Goal: Navigation & Orientation: Find specific page/section

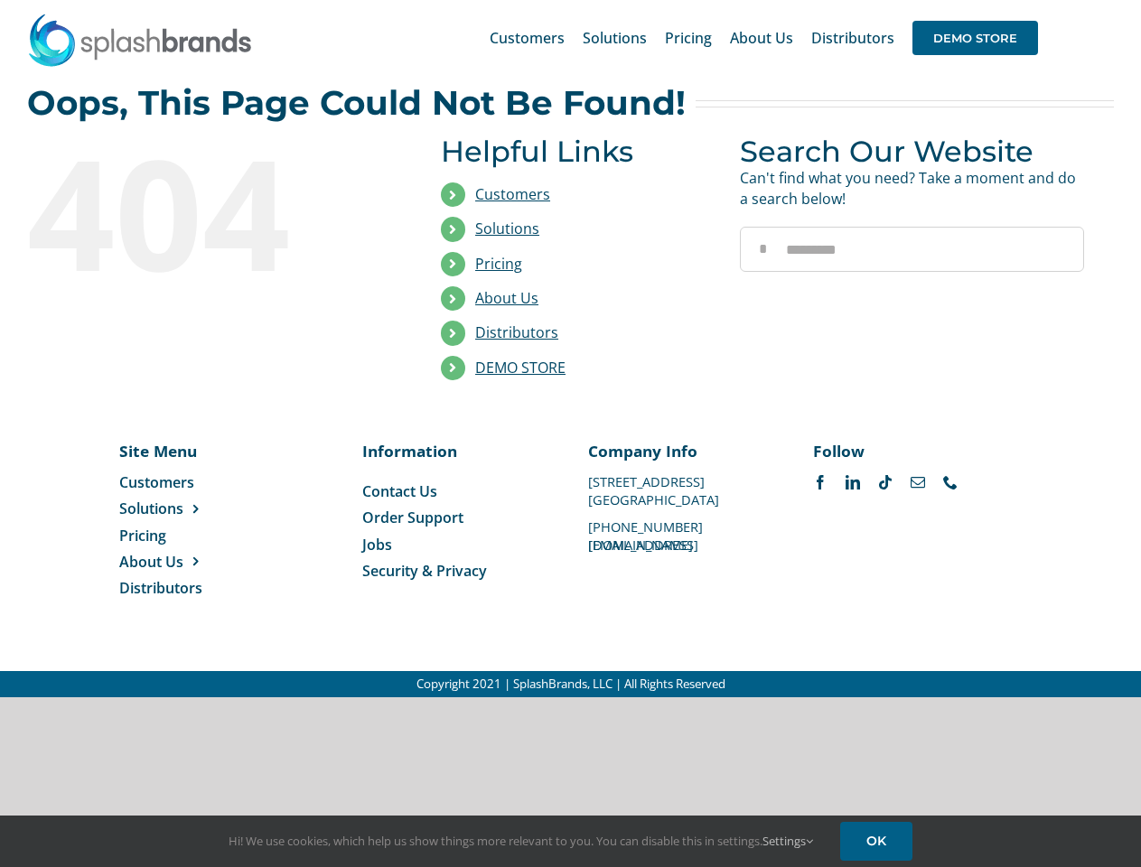
click at [570, 349] on li "Distributors" at bounding box center [577, 333] width 272 height 34
click at [1031, 0] on div "Search for: * Customers Solutions Stores New Hire Kits Manufacturing Store Mark…" at bounding box center [570, 38] width 1087 height 76
click at [975, 38] on span "DEMO STORE" at bounding box center [975, 38] width 126 height 34
click at [520, 368] on link "DEMO STORE" at bounding box center [520, 368] width 90 height 20
click at [180, 508] on span "Solutions" at bounding box center [151, 509] width 64 height 20
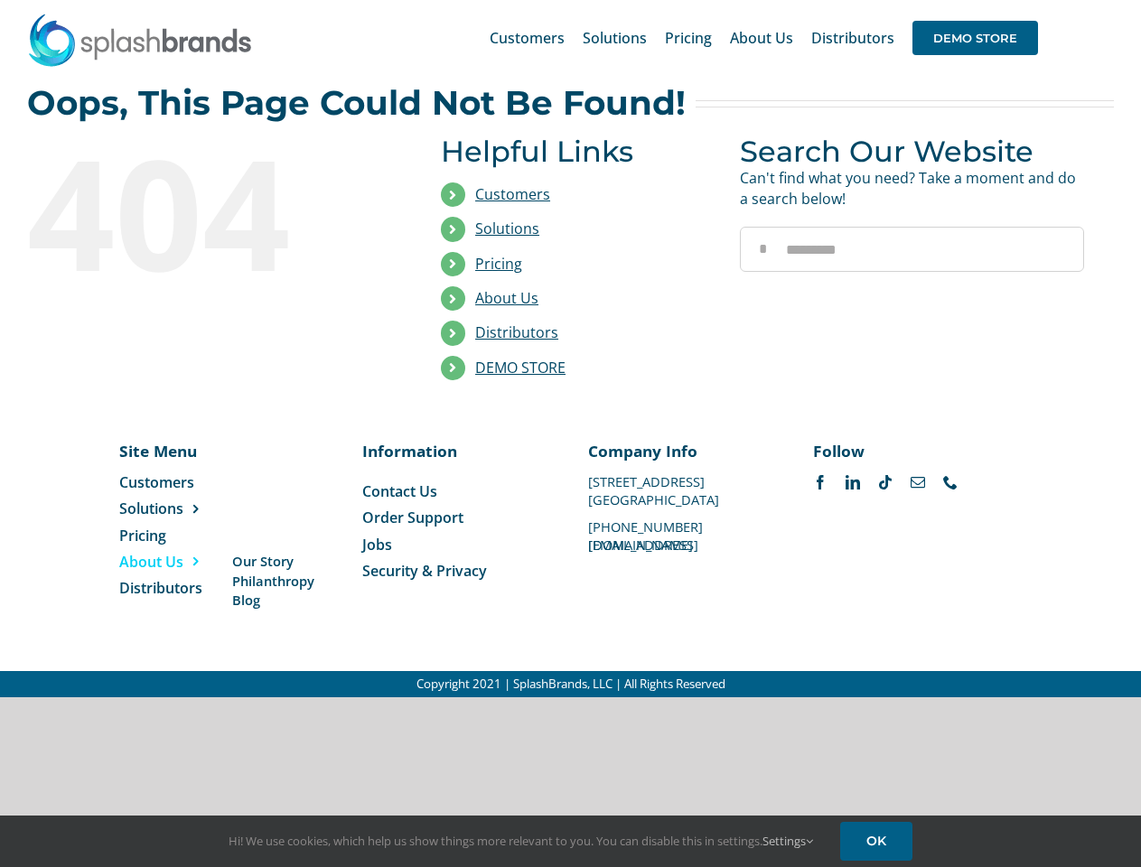
click at [180, 562] on span "About Us" at bounding box center [151, 562] width 64 height 20
click at [788, 841] on link "Settings" at bounding box center [787, 841] width 51 height 16
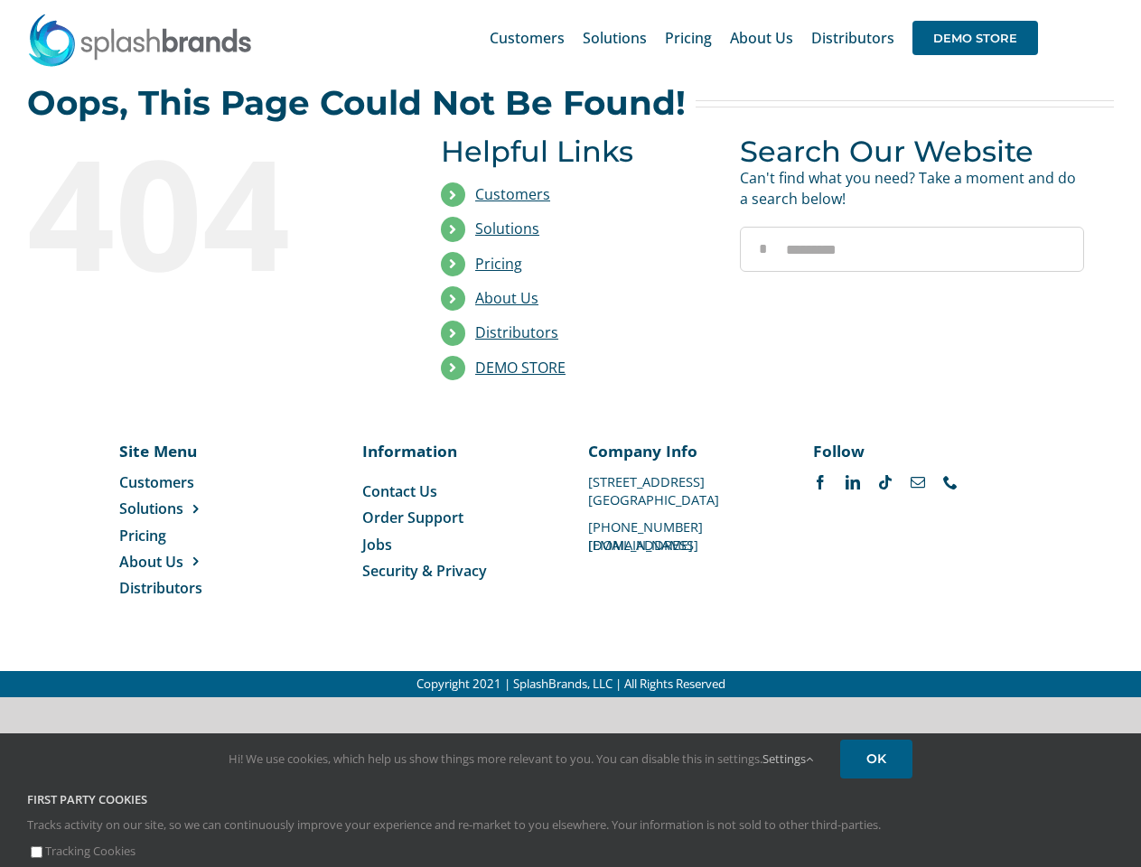
click at [879, 841] on div "First Party Cookies Tracks activity on our site, so we can continuously improve…" at bounding box center [571, 826] width 1114 height 70
